Goal: Browse casually

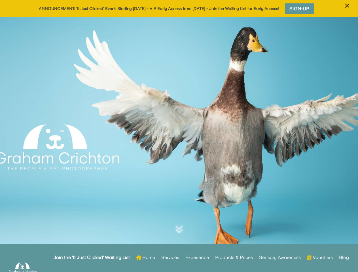
click at [179, 136] on div at bounding box center [179, 139] width 358 height 245
click at [347, 9] on span "×" at bounding box center [347, 5] width 5 height 11
click at [179, 145] on div at bounding box center [179, 139] width 358 height 245
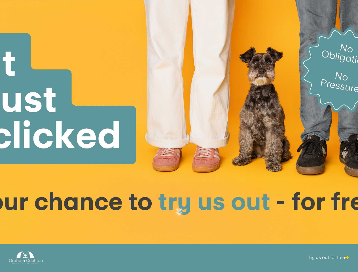
click at [179, 136] on div at bounding box center [179, 122] width 358 height 245
